Goal: Find specific page/section: Find specific page/section

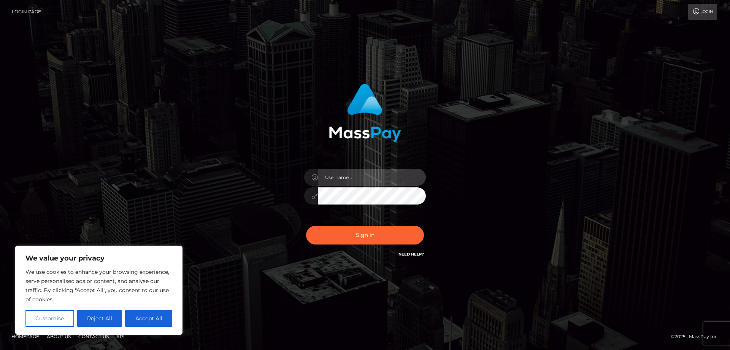
click at [356, 180] on input "text" at bounding box center [372, 177] width 108 height 17
paste input "APteam"
type input "APteam"
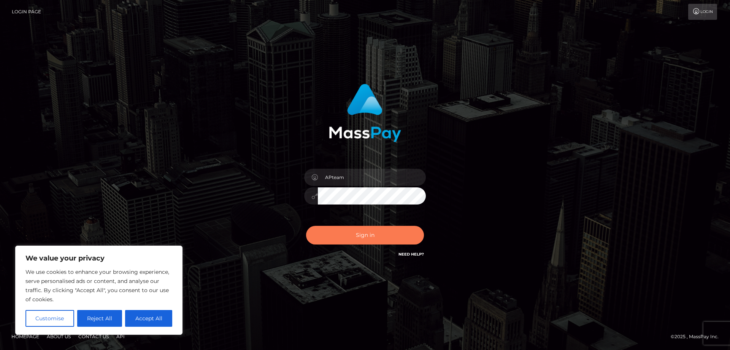
click at [361, 236] on button "Sign in" at bounding box center [365, 235] width 118 height 19
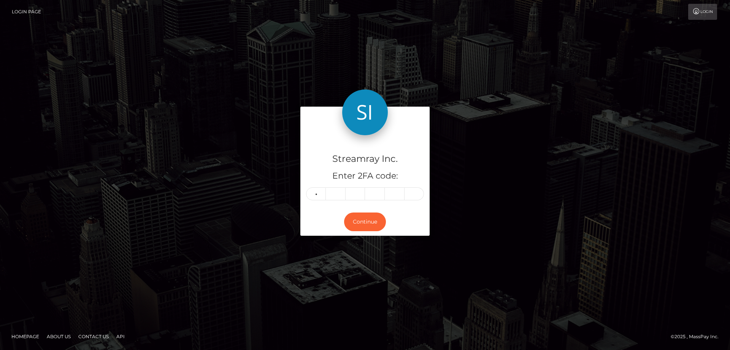
type input "1"
type input "2"
type input "0"
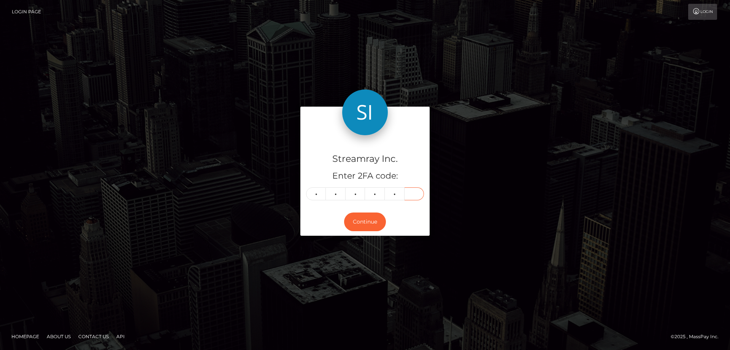
type input "9"
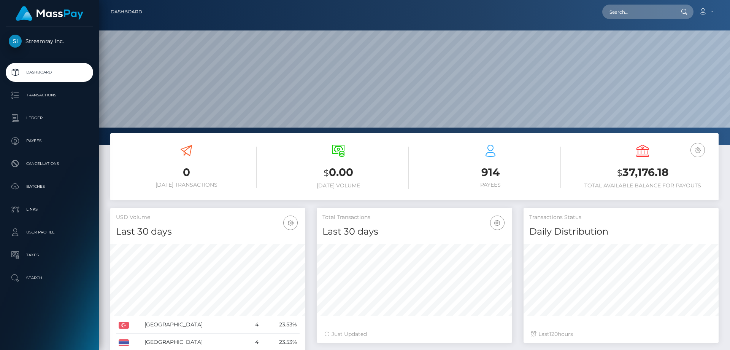
scroll to position [135, 196]
click at [25, 117] on p "Ledger" at bounding box center [49, 117] width 81 height 11
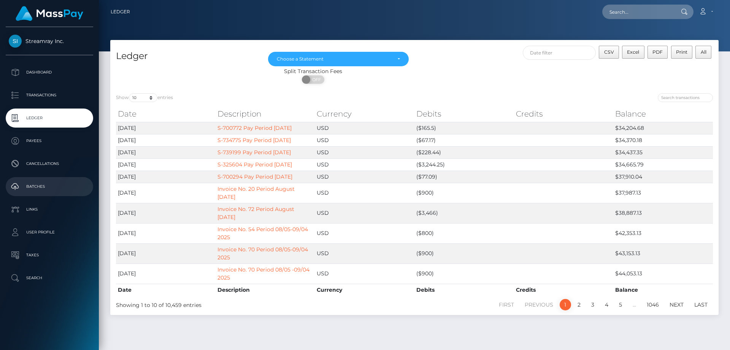
click at [36, 188] on p "Batches" at bounding box center [49, 186] width 81 height 11
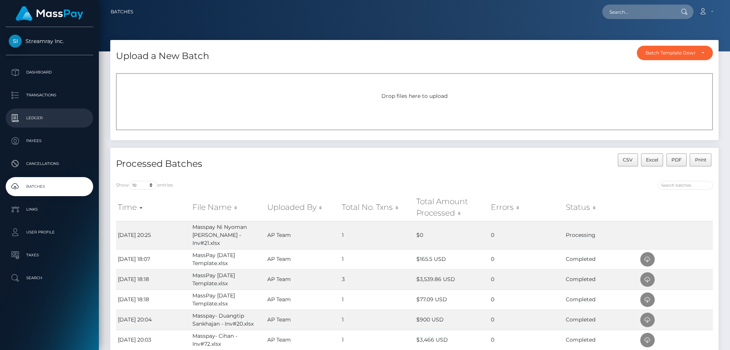
click at [39, 117] on p "Ledger" at bounding box center [49, 117] width 81 height 11
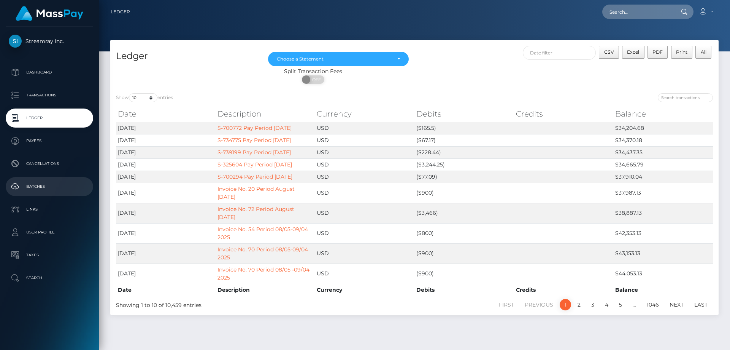
click at [32, 185] on p "Batches" at bounding box center [49, 186] width 81 height 11
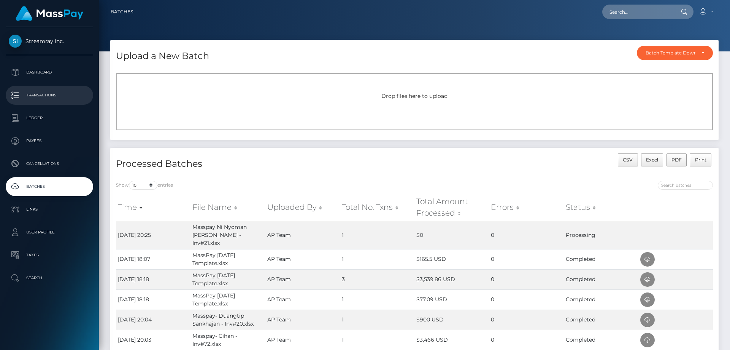
click at [42, 91] on p "Transactions" at bounding box center [49, 94] width 81 height 11
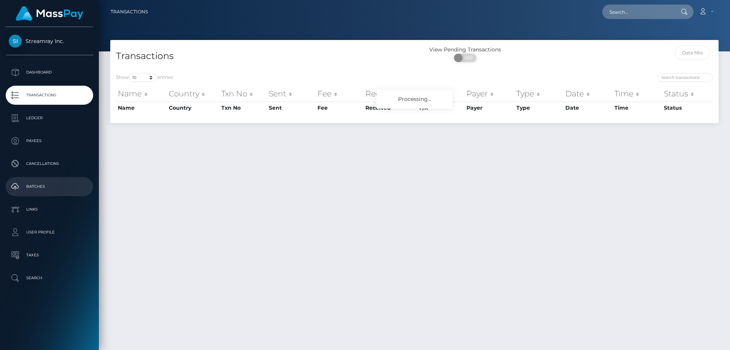
click at [30, 186] on p "Batches" at bounding box center [49, 186] width 81 height 11
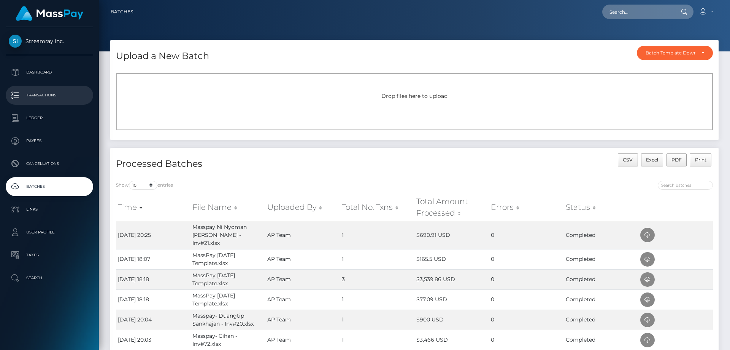
click at [47, 94] on p "Transactions" at bounding box center [49, 94] width 81 height 11
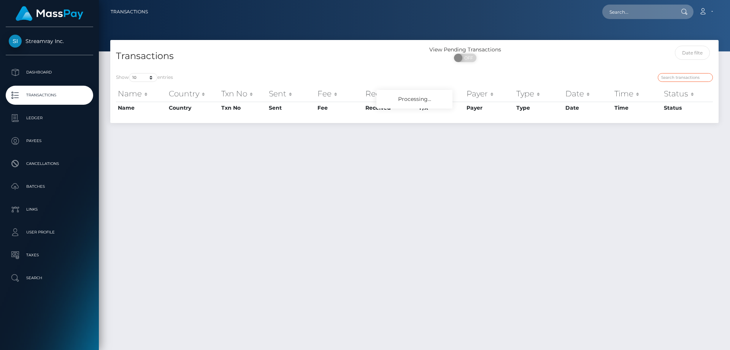
click at [670, 80] on input "search" at bounding box center [685, 77] width 55 height 9
type input "21"
click at [670, 80] on input "21" at bounding box center [685, 77] width 55 height 9
drag, startPoint x: 678, startPoint y: 73, endPoint x: 625, endPoint y: 73, distance: 52.5
click at [629, 74] on div "21" at bounding box center [566, 78] width 293 height 11
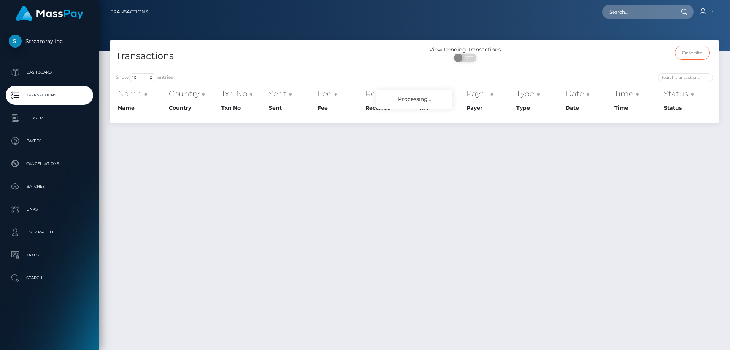
click at [692, 47] on input "text" at bounding box center [692, 53] width 35 height 14
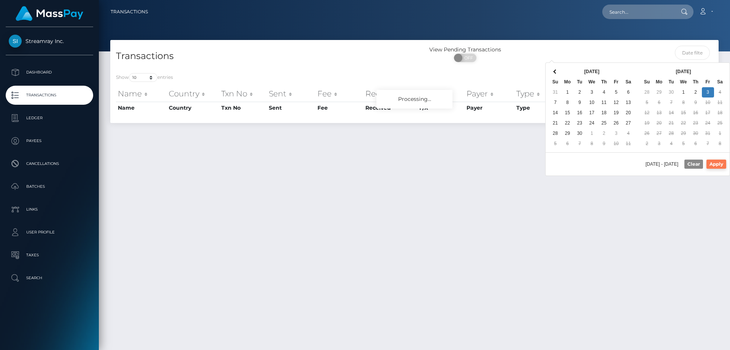
click at [713, 164] on button "Apply" at bounding box center [717, 163] width 20 height 9
type input "10/03/2025 - 10/03/2025"
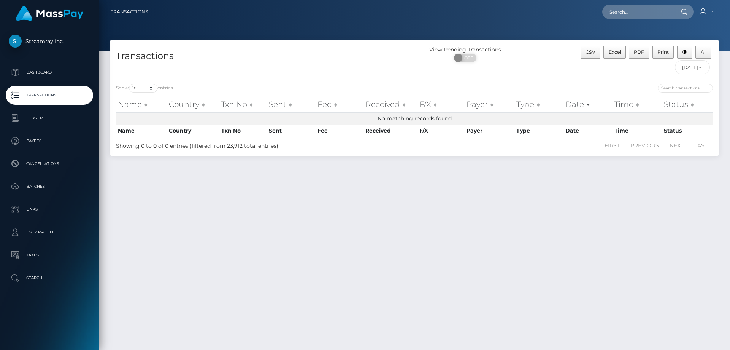
click at [40, 96] on p "Transactions" at bounding box center [49, 94] width 81 height 11
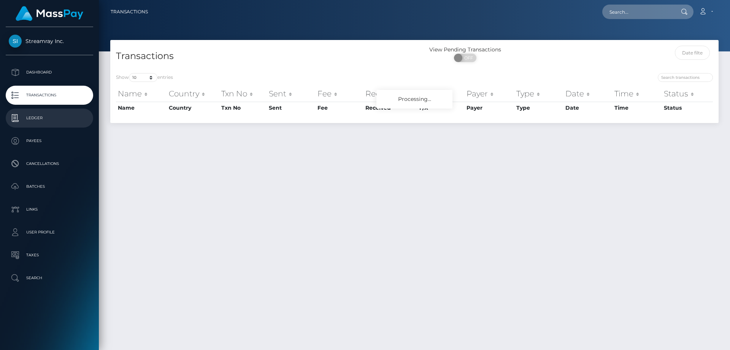
click at [29, 116] on p "Ledger" at bounding box center [49, 117] width 81 height 11
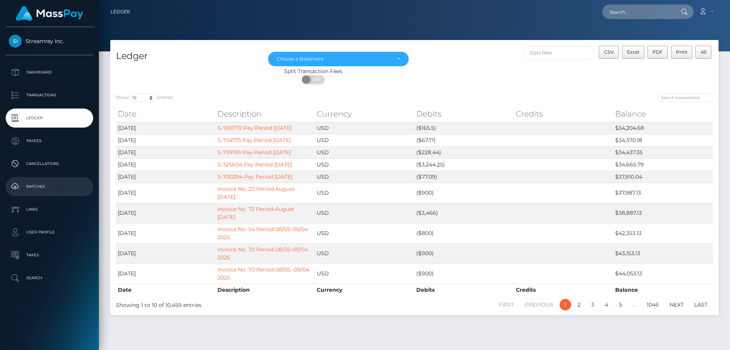
click at [39, 183] on p "Batches" at bounding box center [49, 186] width 81 height 11
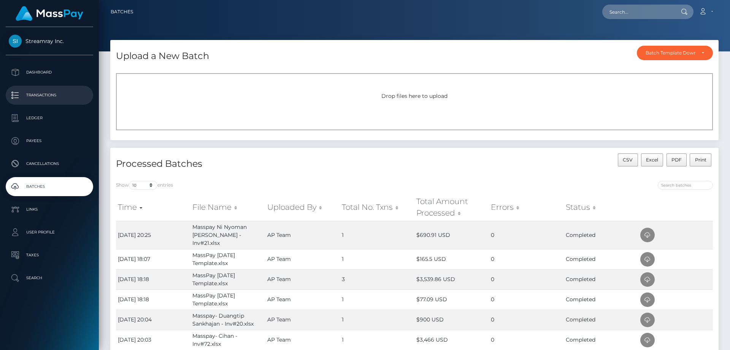
click at [36, 93] on p "Transactions" at bounding box center [49, 94] width 81 height 11
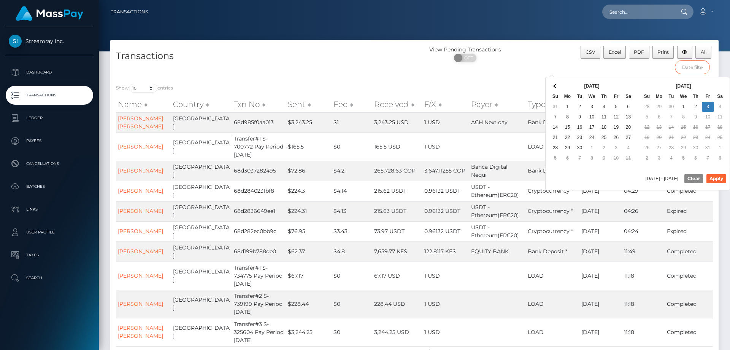
click at [692, 69] on input "text" at bounding box center [692, 67] width 35 height 14
click at [719, 181] on button "Apply" at bounding box center [717, 178] width 20 height 9
type input "10/03/2025 - 10/03/2025"
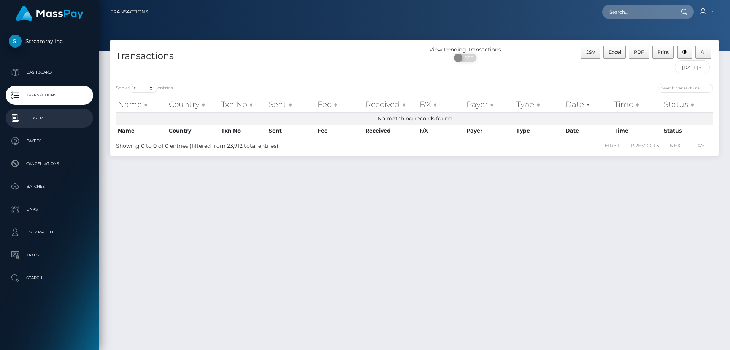
click at [38, 116] on p "Ledger" at bounding box center [49, 117] width 81 height 11
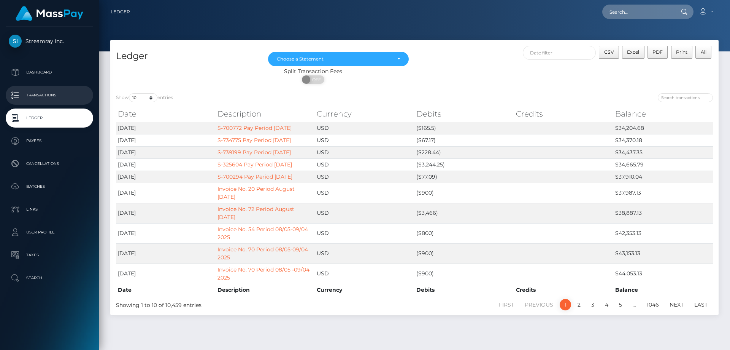
click at [36, 96] on p "Transactions" at bounding box center [49, 94] width 81 height 11
